Goal: Find specific page/section: Locate item on page

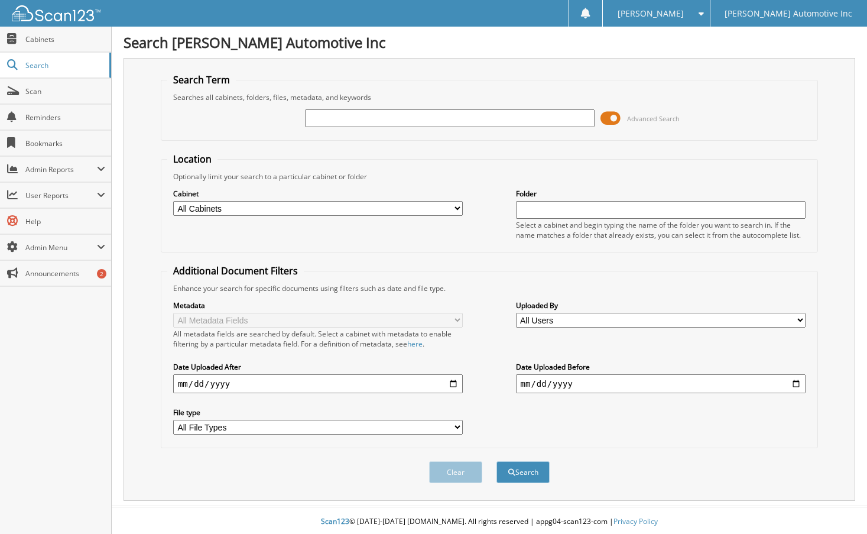
click at [397, 121] on input "text" at bounding box center [450, 118] width 290 height 18
type input "97980"
click at [497, 461] on button "Search" at bounding box center [523, 472] width 53 height 22
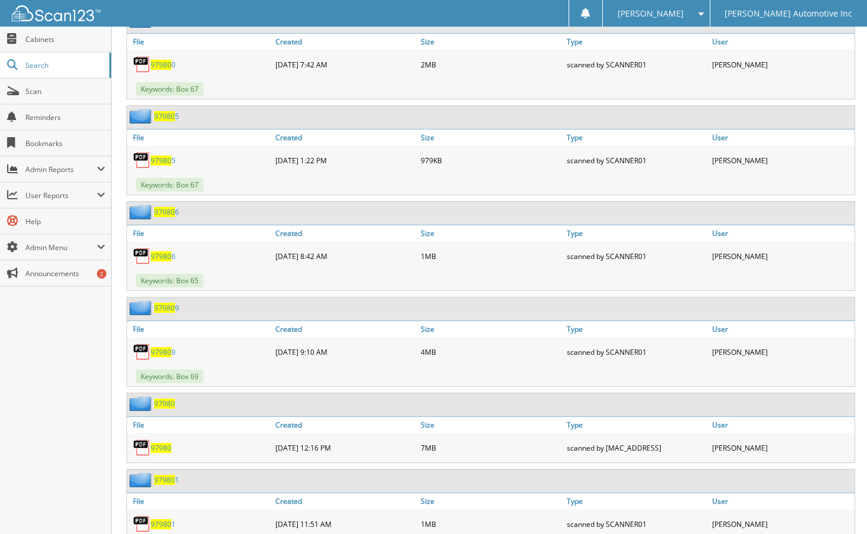
scroll to position [690, 0]
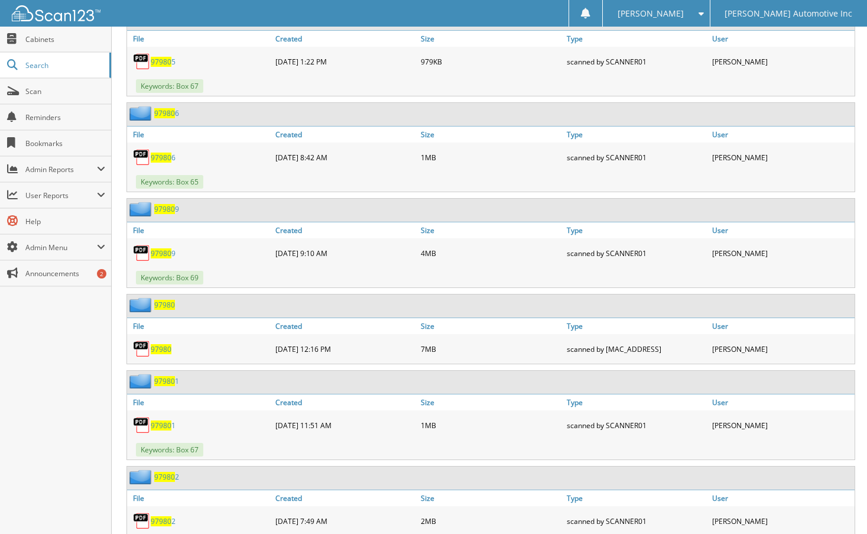
click at [158, 349] on span "97980" at bounding box center [161, 349] width 21 height 10
